Goal: Task Accomplishment & Management: Manage account settings

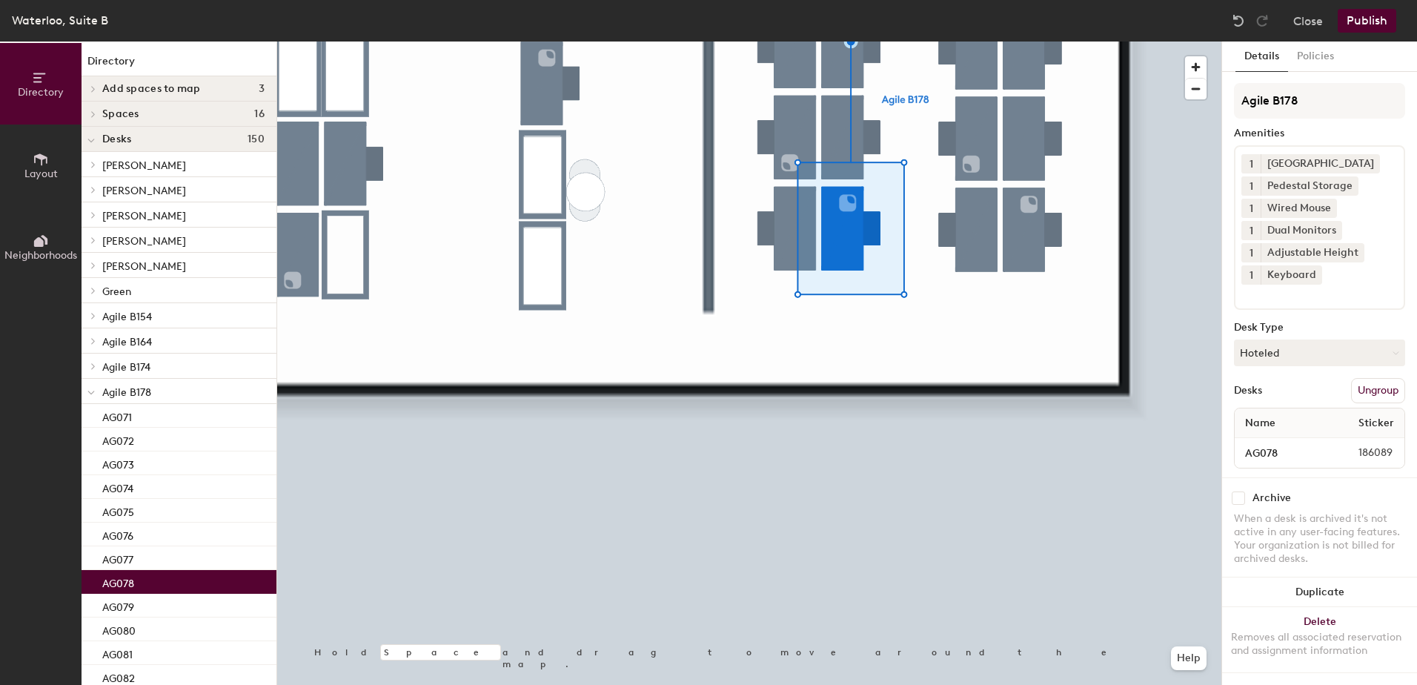
click at [1235, 506] on div "Archive When a desk is archived it's not active in any user-facing features. Yo…" at bounding box center [1319, 530] width 195 height 106
click at [1236, 499] on input "checkbox" at bounding box center [1238, 498] width 13 height 13
checkbox input "true"
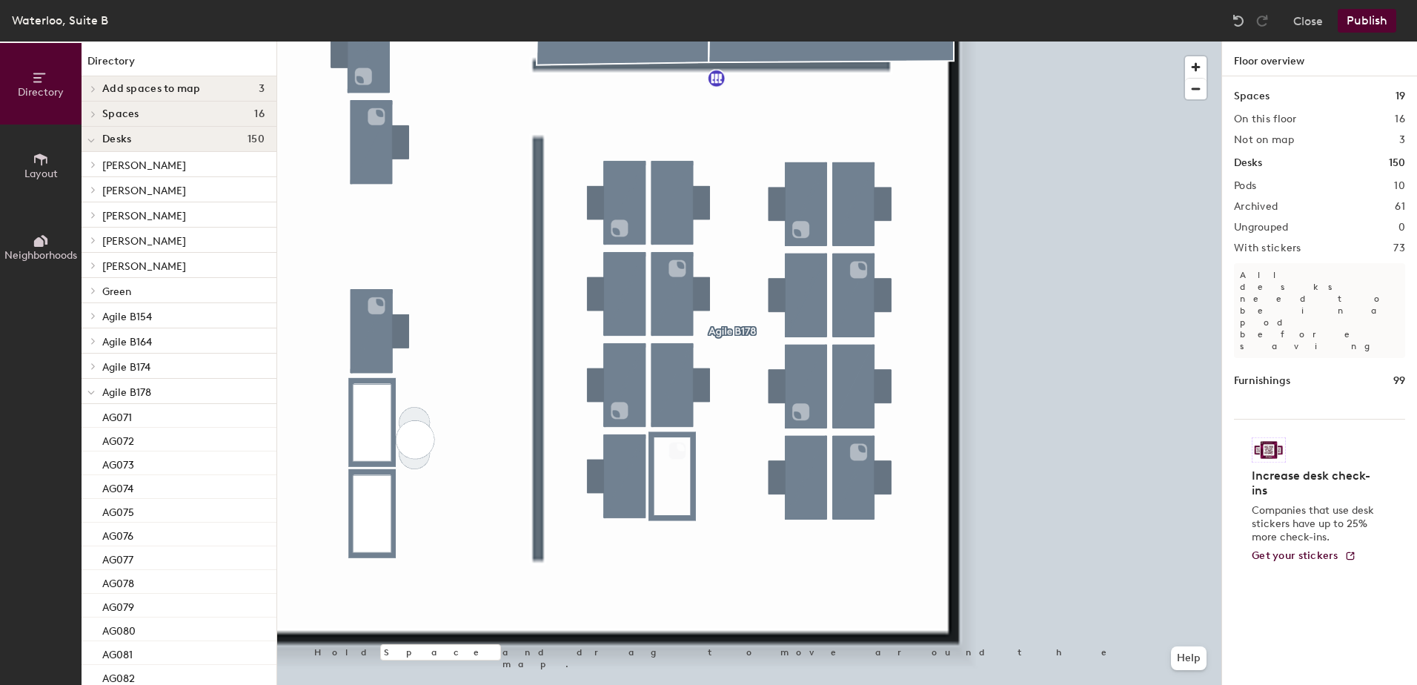
click at [44, 165] on icon at bounding box center [41, 159] width 16 height 16
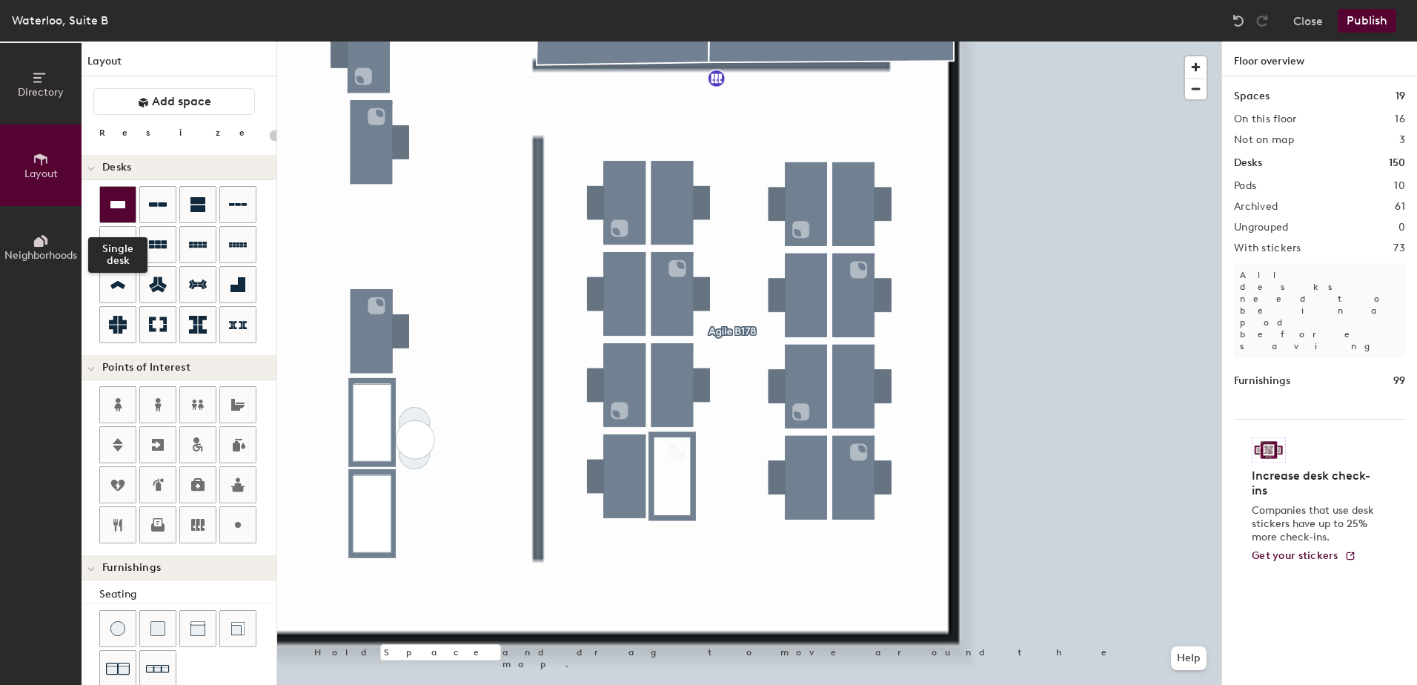
click at [121, 199] on icon at bounding box center [118, 205] width 18 height 18
click at [116, 206] on icon at bounding box center [117, 204] width 15 height 7
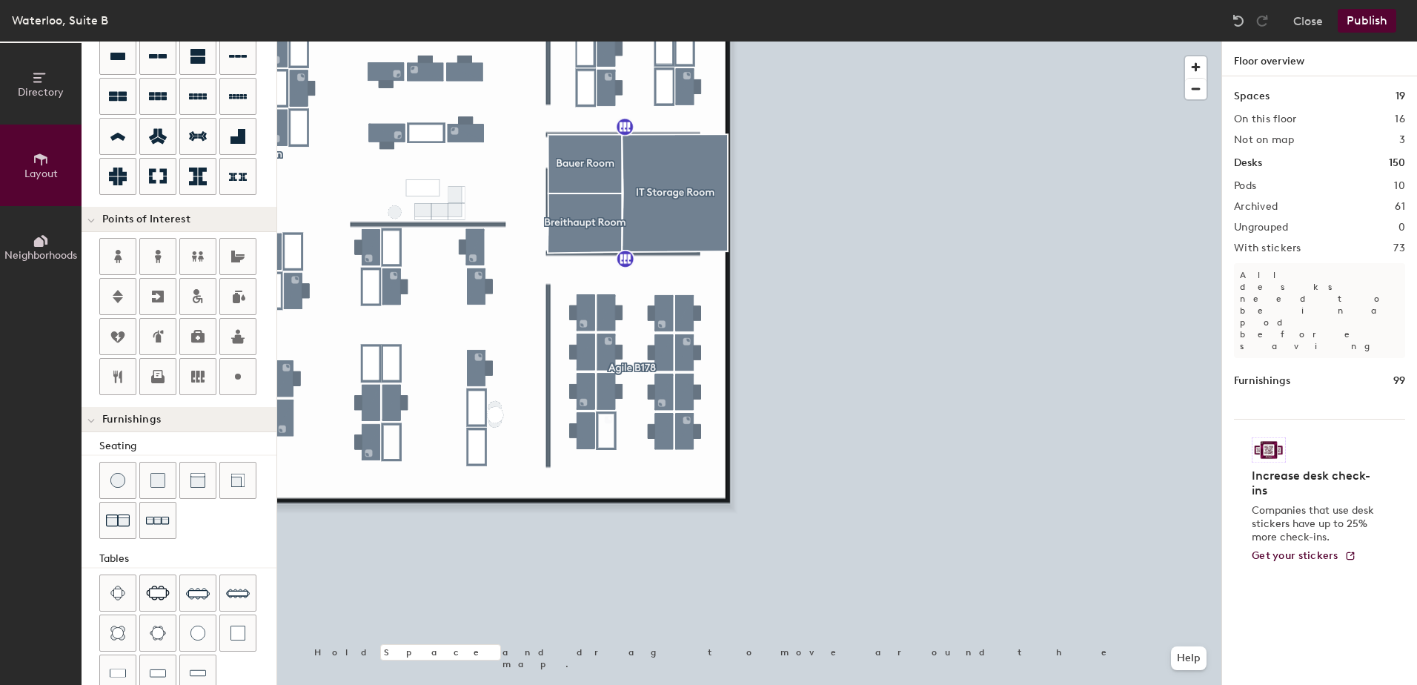
scroll to position [251, 0]
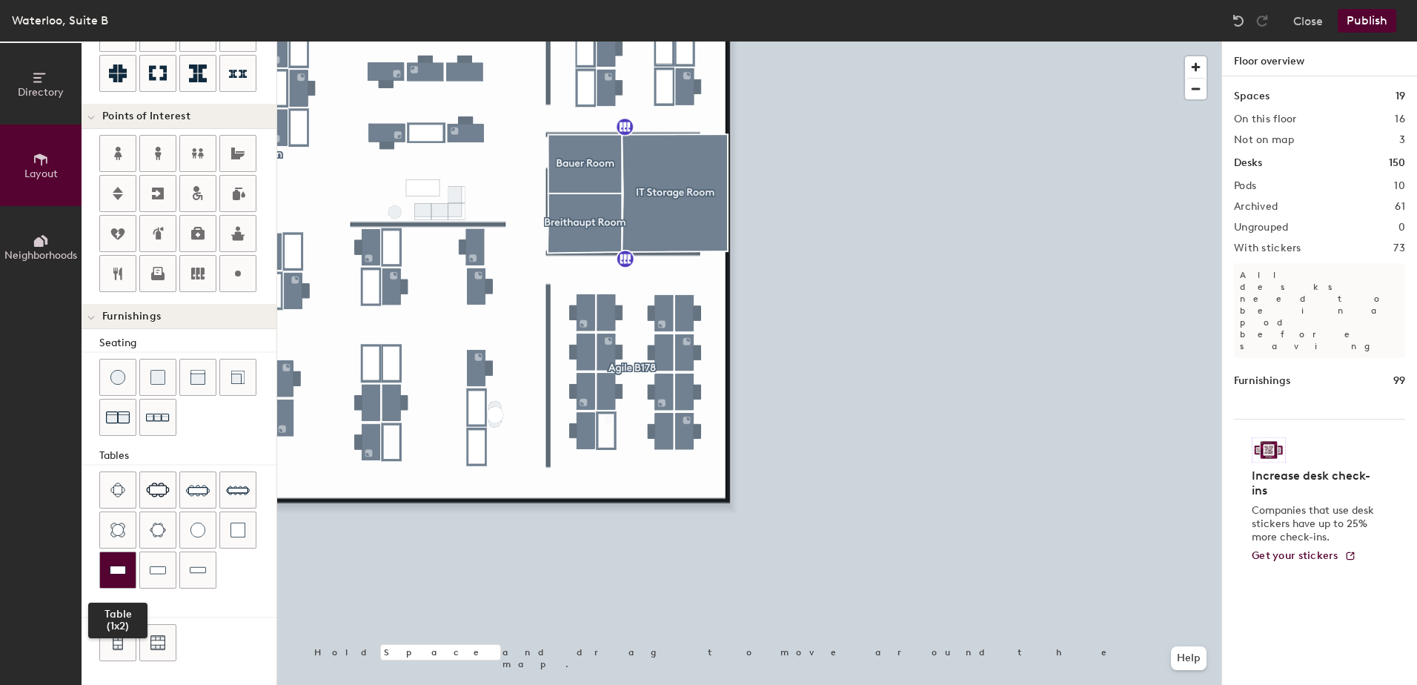
click at [120, 567] on img at bounding box center [118, 570] width 16 height 15
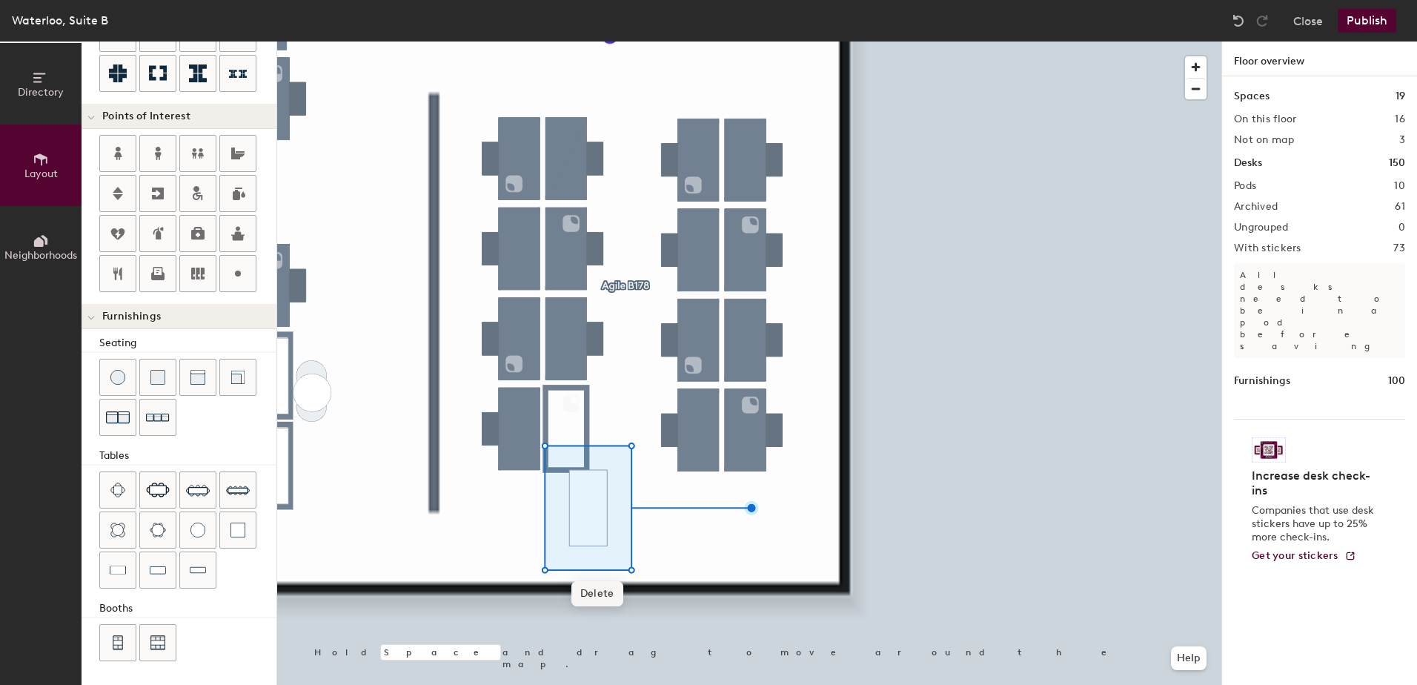
click at [605, 598] on span "Delete" at bounding box center [598, 593] width 52 height 25
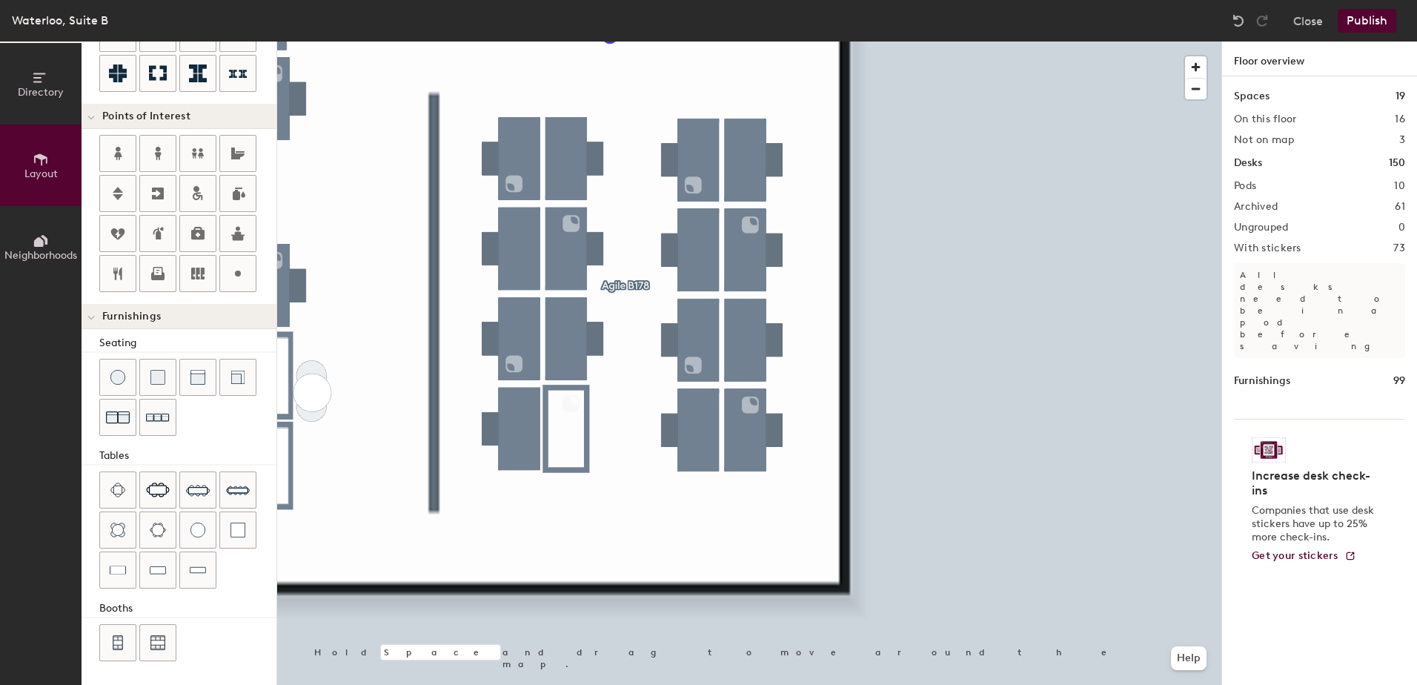
click at [1344, 19] on button "Publish" at bounding box center [1367, 21] width 59 height 24
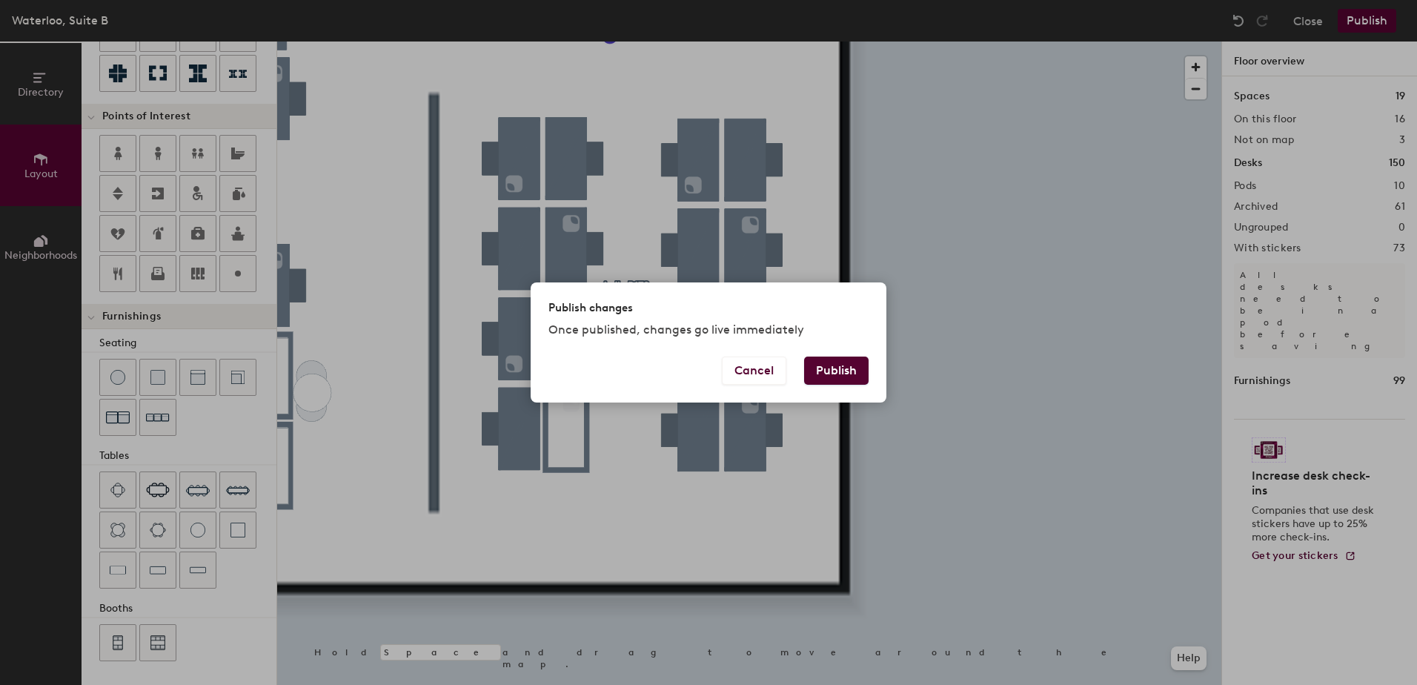
click at [848, 360] on button "Publish" at bounding box center [836, 371] width 64 height 28
type input "20"
